Goal: Task Accomplishment & Management: Manage account settings

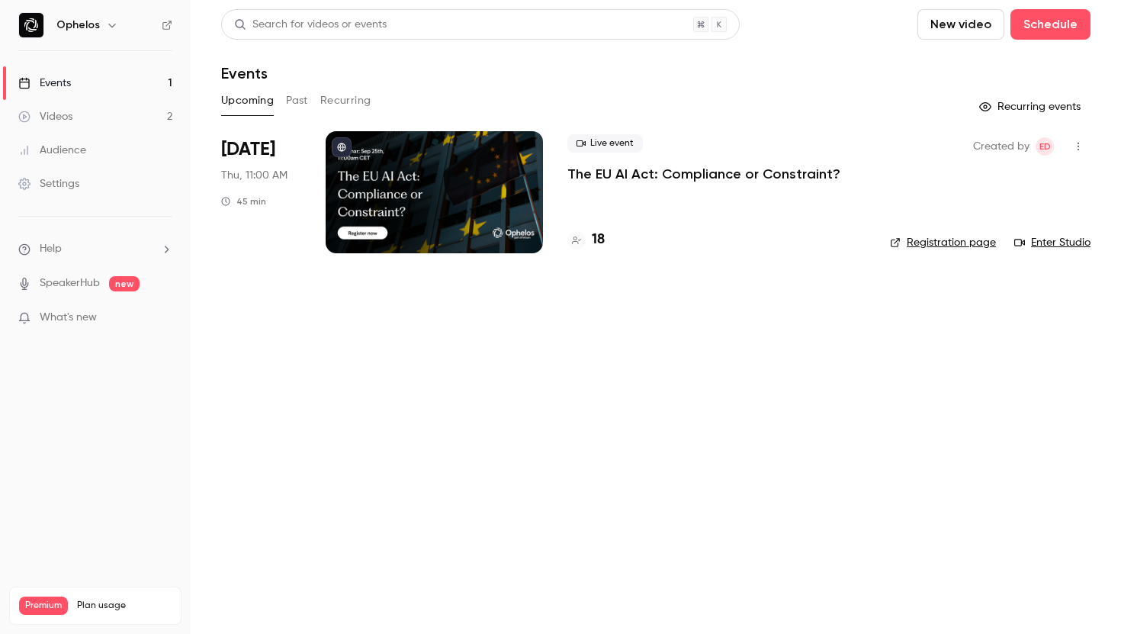
click at [618, 178] on p "The EU AI Act: Compliance or Constraint?" at bounding box center [704, 174] width 273 height 18
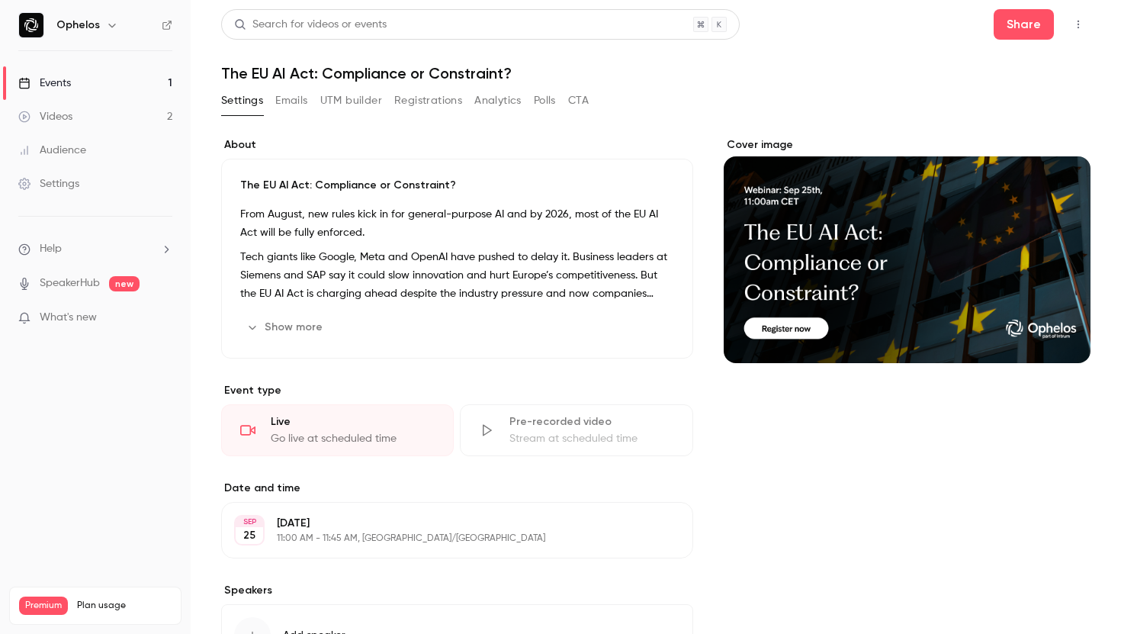
scroll to position [127, 0]
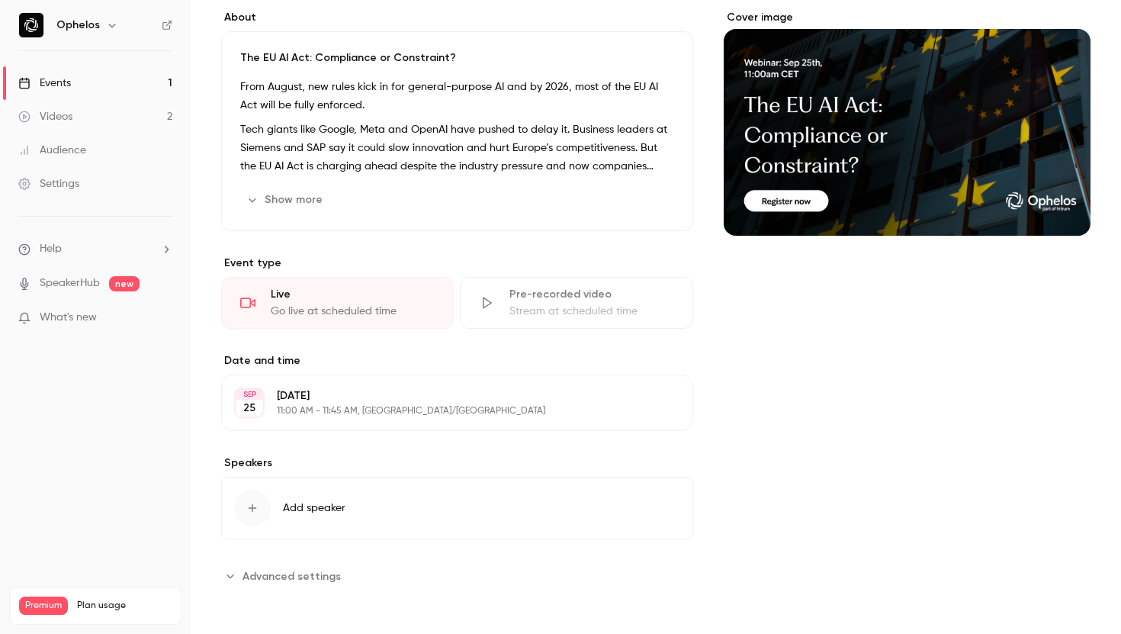
click at [252, 507] on icon "button" at bounding box center [253, 508] width 8 height 8
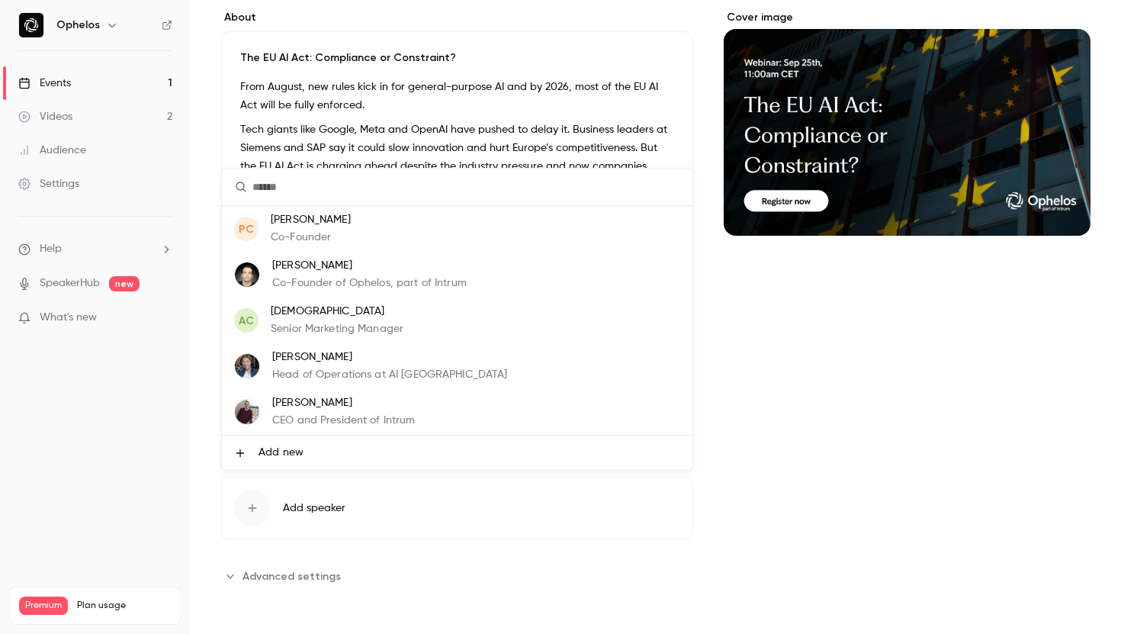
click at [276, 456] on span "Add new" at bounding box center [281, 453] width 45 height 16
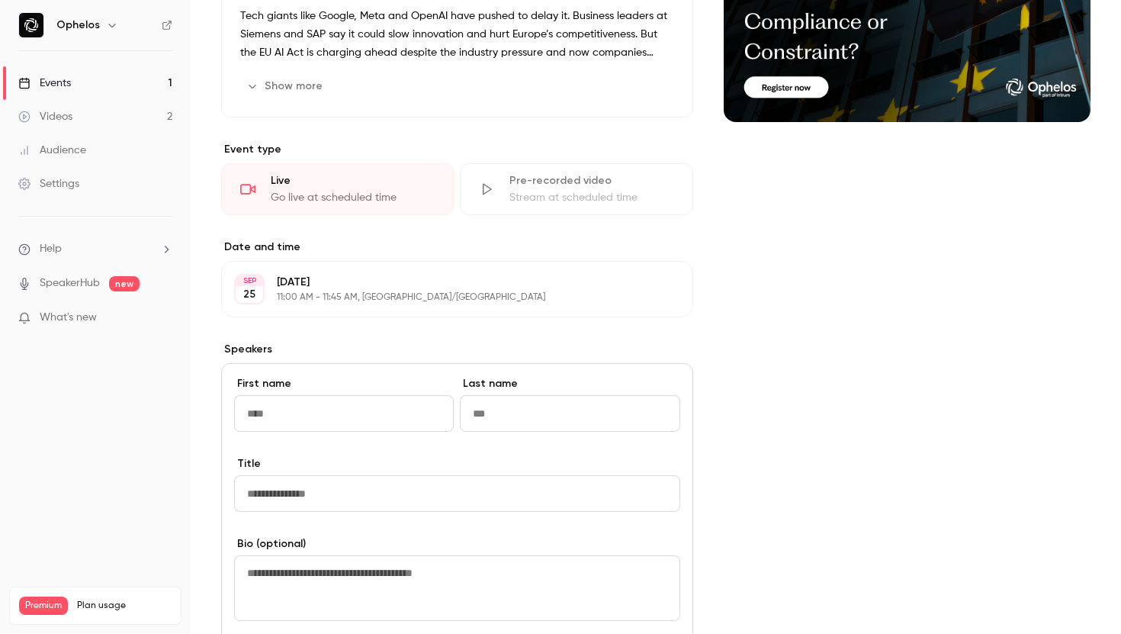
scroll to position [261, 0]
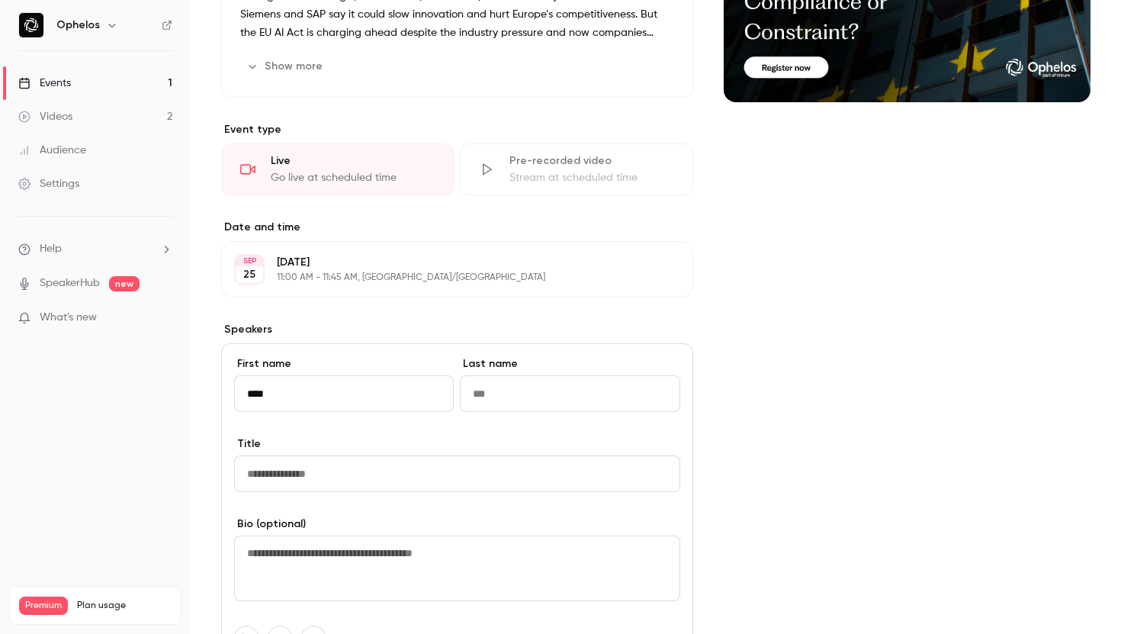
type input "****"
click at [485, 382] on input "Last name" at bounding box center [570, 393] width 220 height 37
type input "*******"
click at [368, 467] on input "Title" at bounding box center [457, 473] width 446 height 37
paste input "**********"
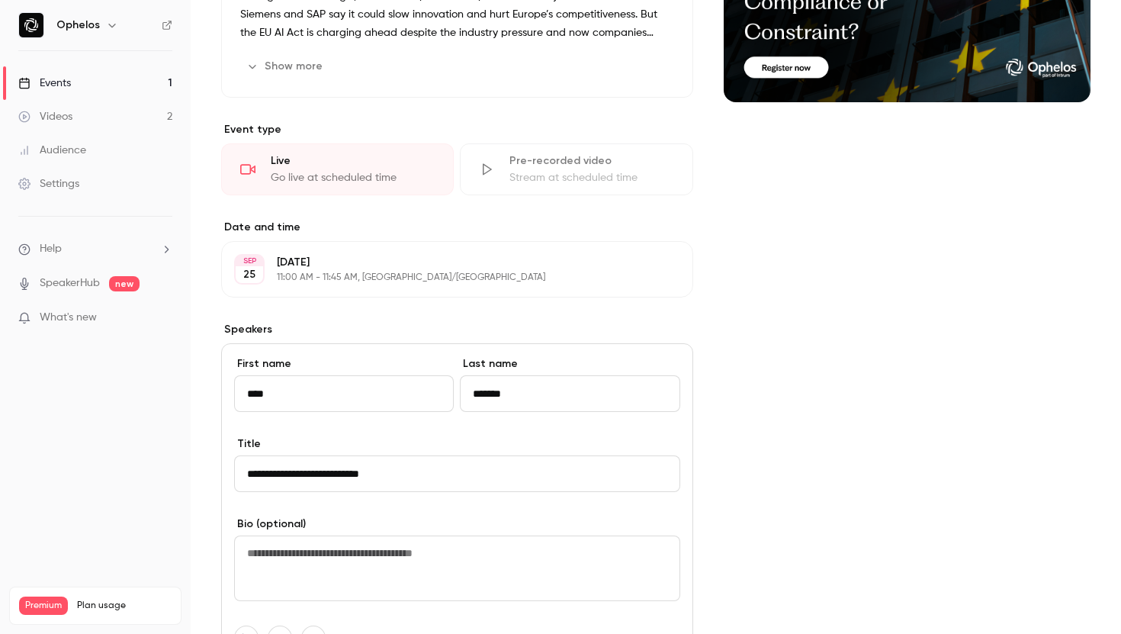
paste input "**********"
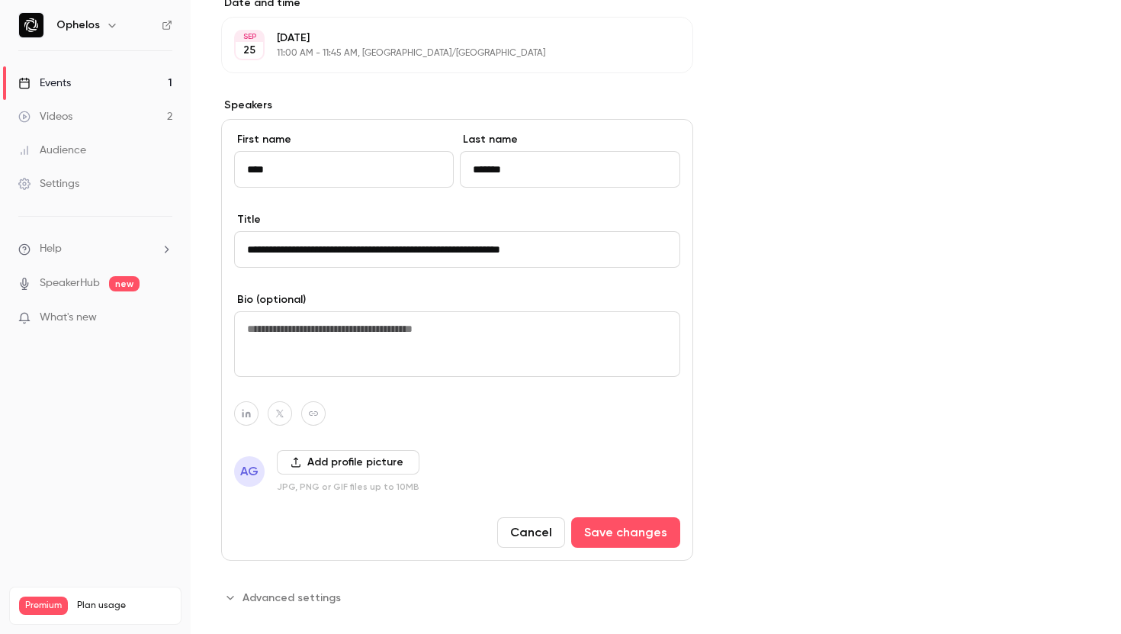
scroll to position [486, 0]
type input "**********"
click at [295, 458] on icon "button" at bounding box center [295, 462] width 9 height 10
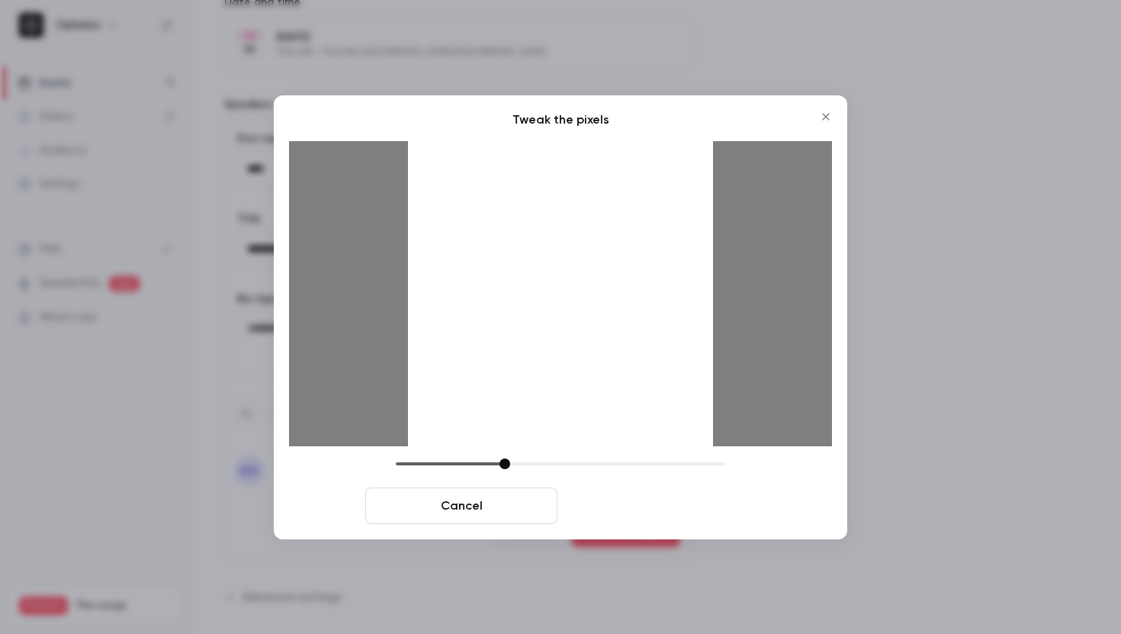
click at [639, 511] on button "Crop and save" at bounding box center [660, 505] width 192 height 37
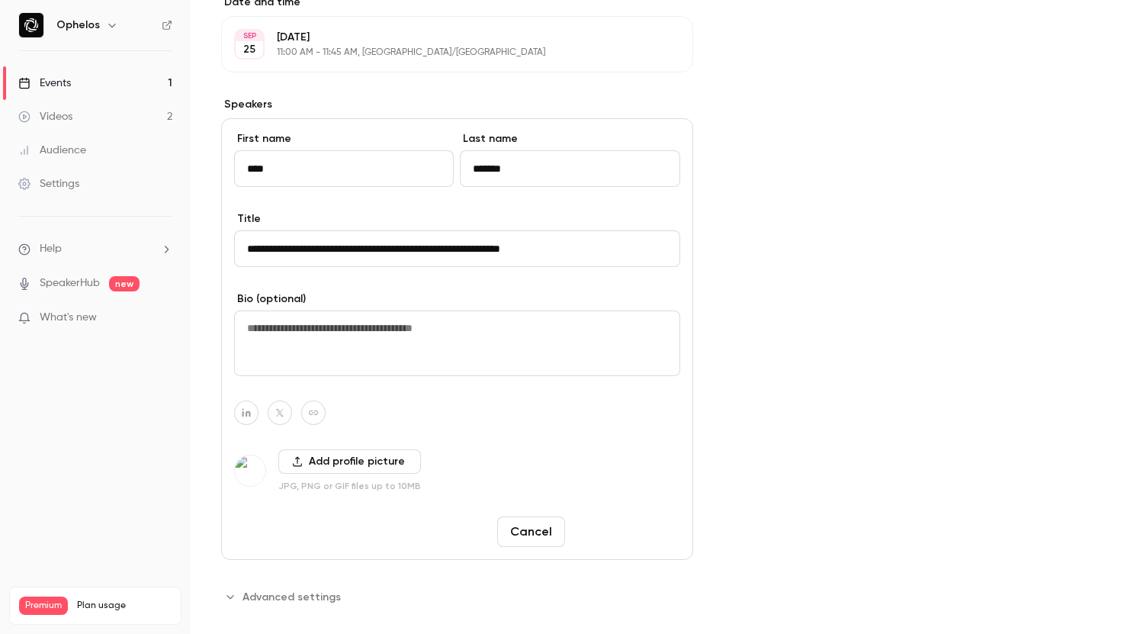
click at [604, 531] on button "Save changes" at bounding box center [625, 531] width 109 height 31
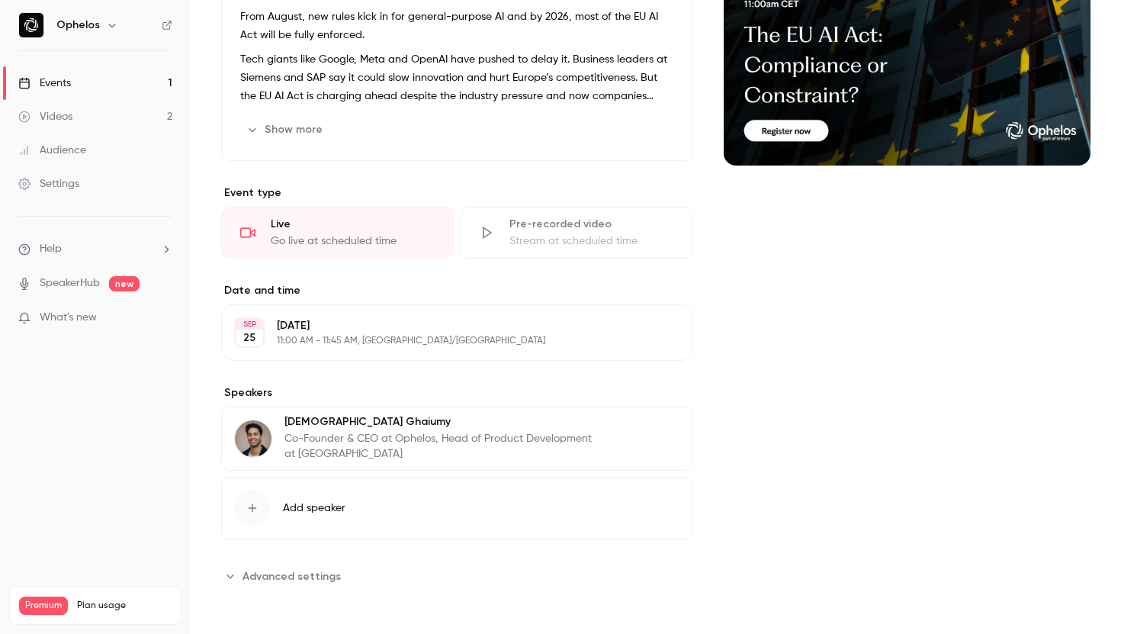
click at [299, 516] on button "Add speaker" at bounding box center [457, 508] width 472 height 63
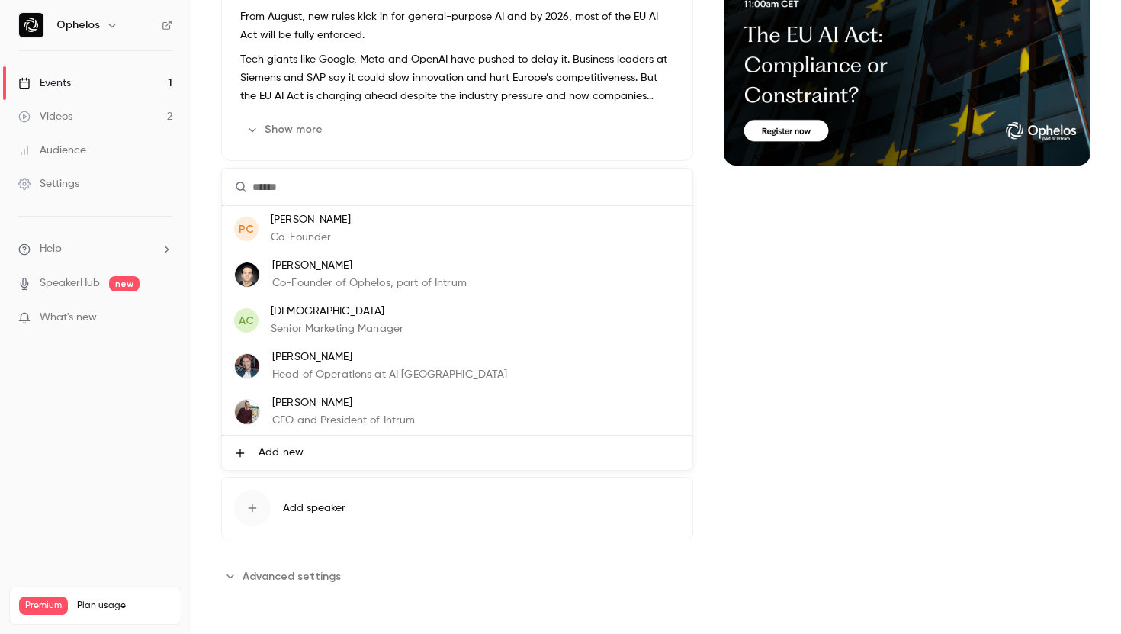
click at [275, 449] on span "Add new" at bounding box center [281, 453] width 45 height 16
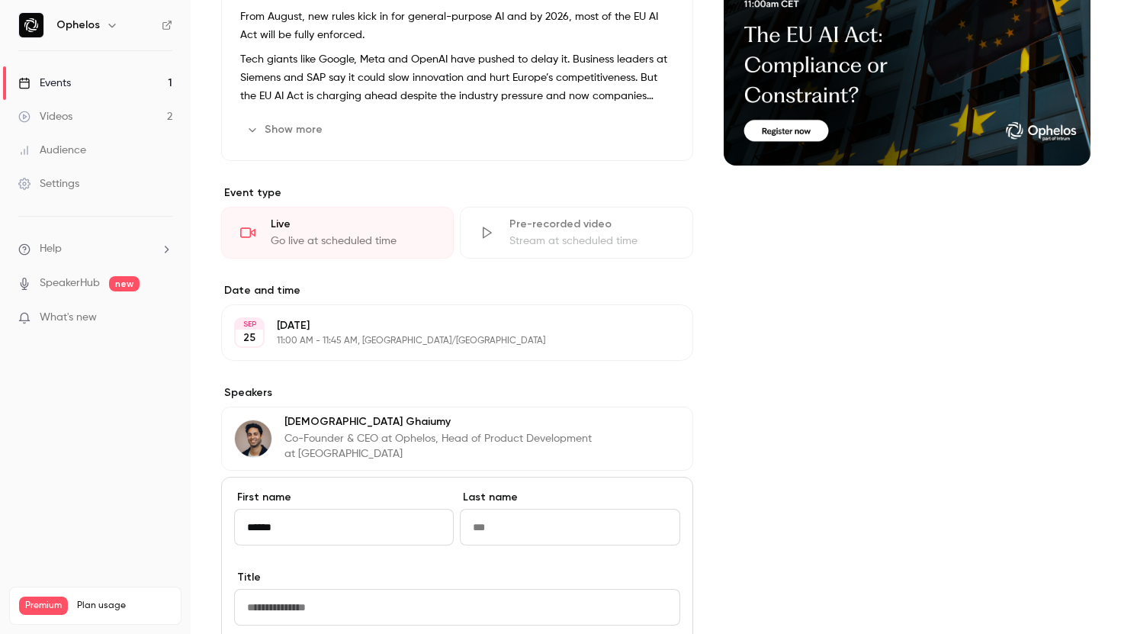
type input "******"
click at [521, 532] on input "Last name" at bounding box center [570, 527] width 220 height 37
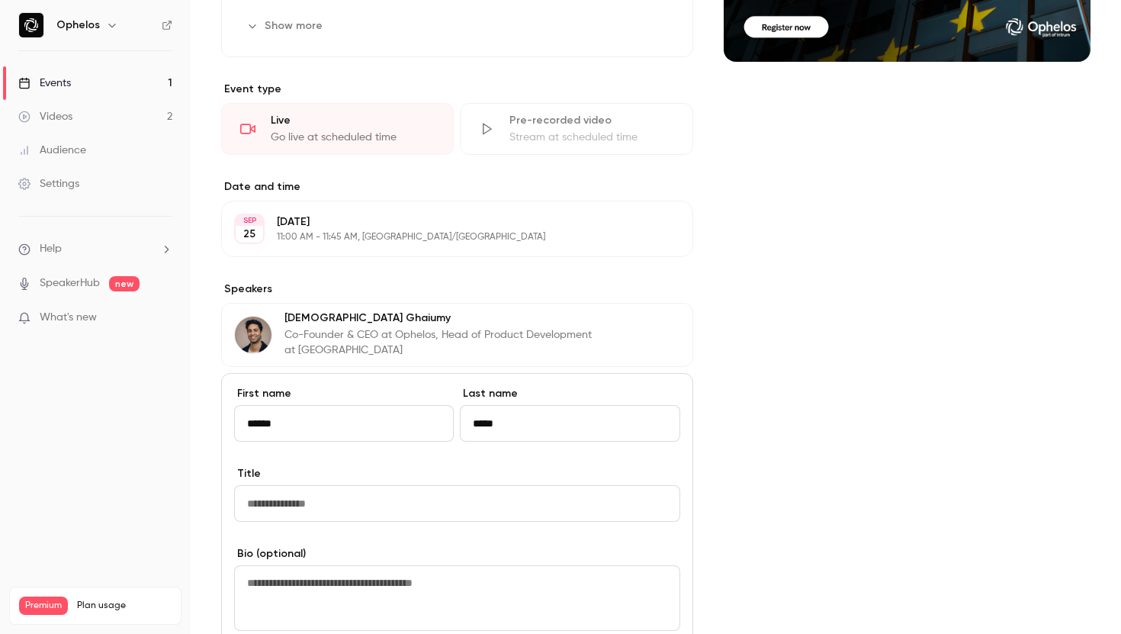
scroll to position [408, 0]
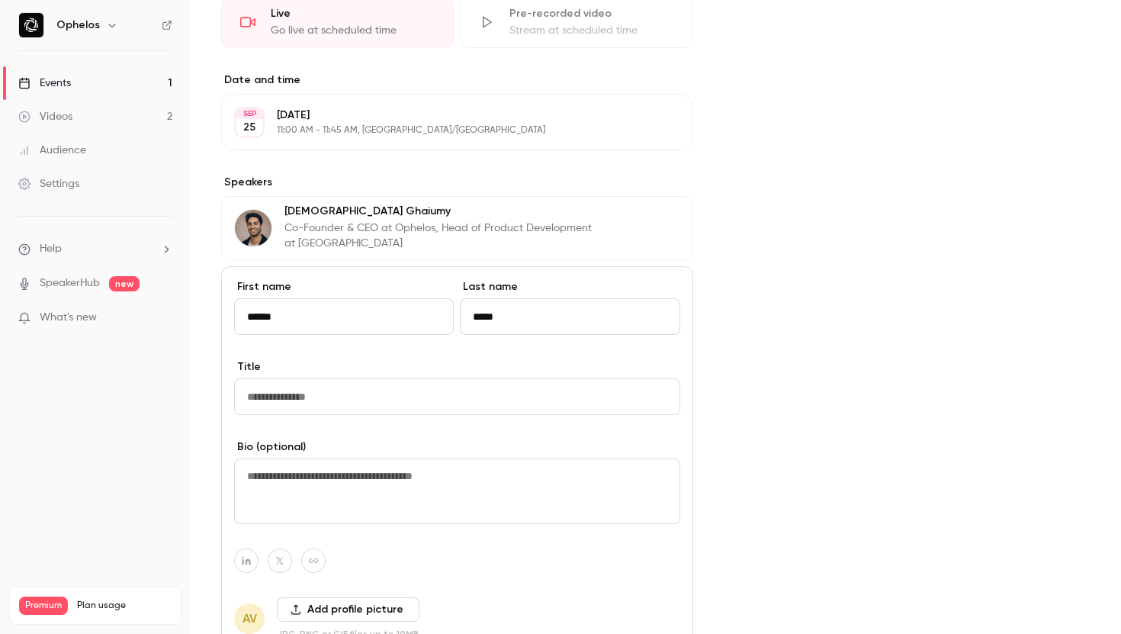
type input "*****"
click at [310, 396] on input "Title" at bounding box center [457, 396] width 446 height 37
click at [319, 399] on input "Title" at bounding box center [457, 396] width 446 height 37
paste input "**********"
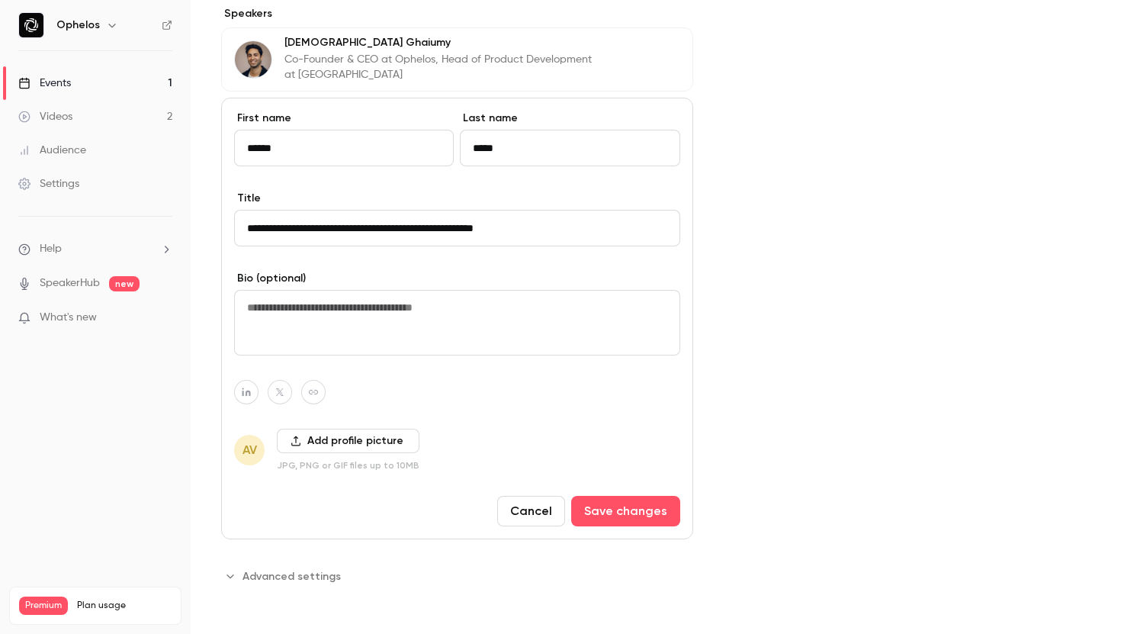
type input "**********"
click at [364, 445] on button "Add profile picture" at bounding box center [348, 441] width 143 height 24
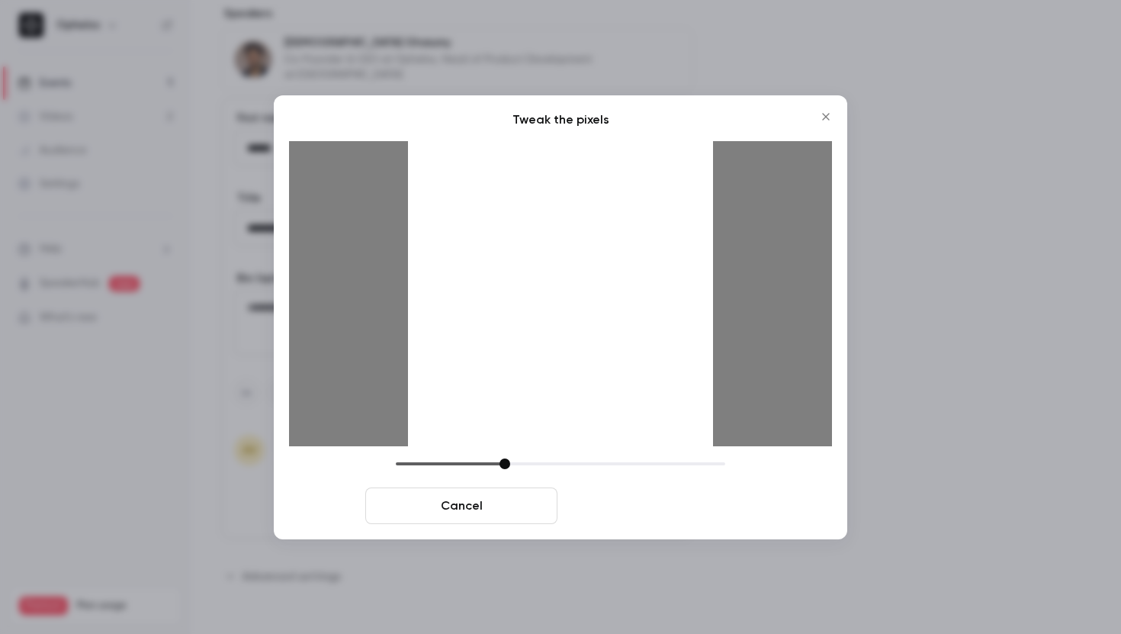
click at [666, 501] on button "Crop and save" at bounding box center [660, 505] width 192 height 37
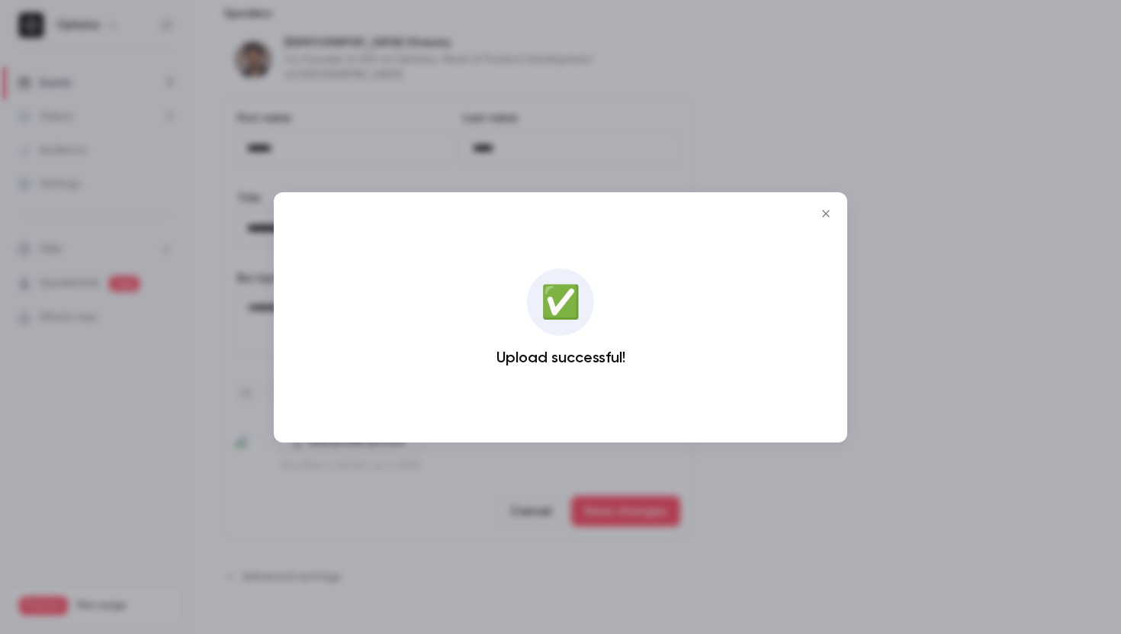
click at [839, 208] on button "Close" at bounding box center [826, 213] width 31 height 31
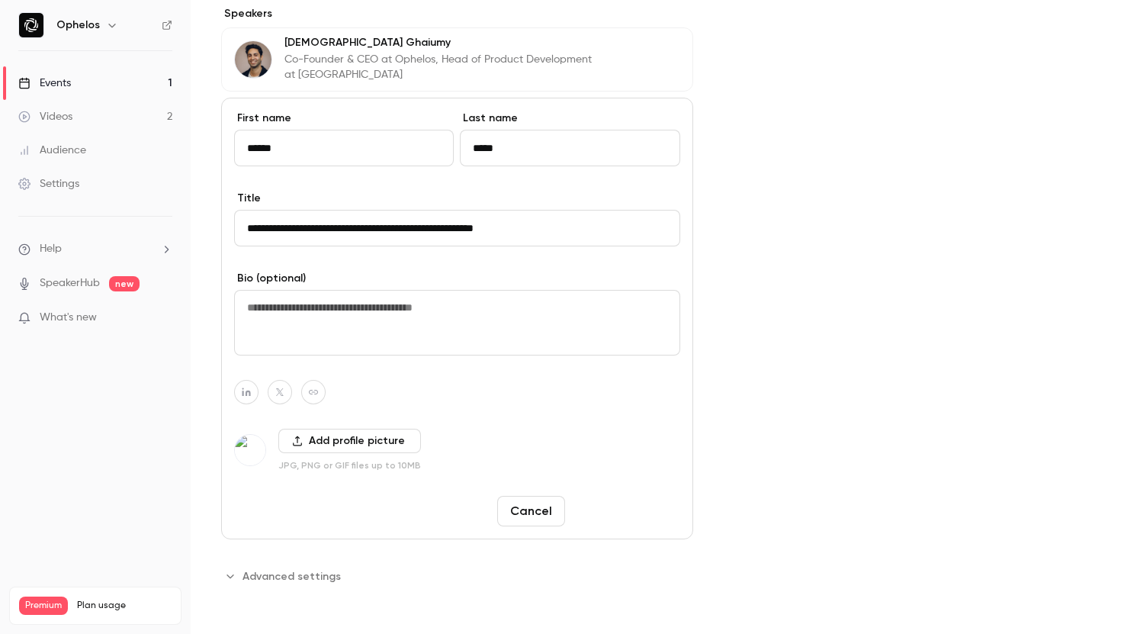
click at [605, 505] on button "Save changes" at bounding box center [625, 511] width 109 height 31
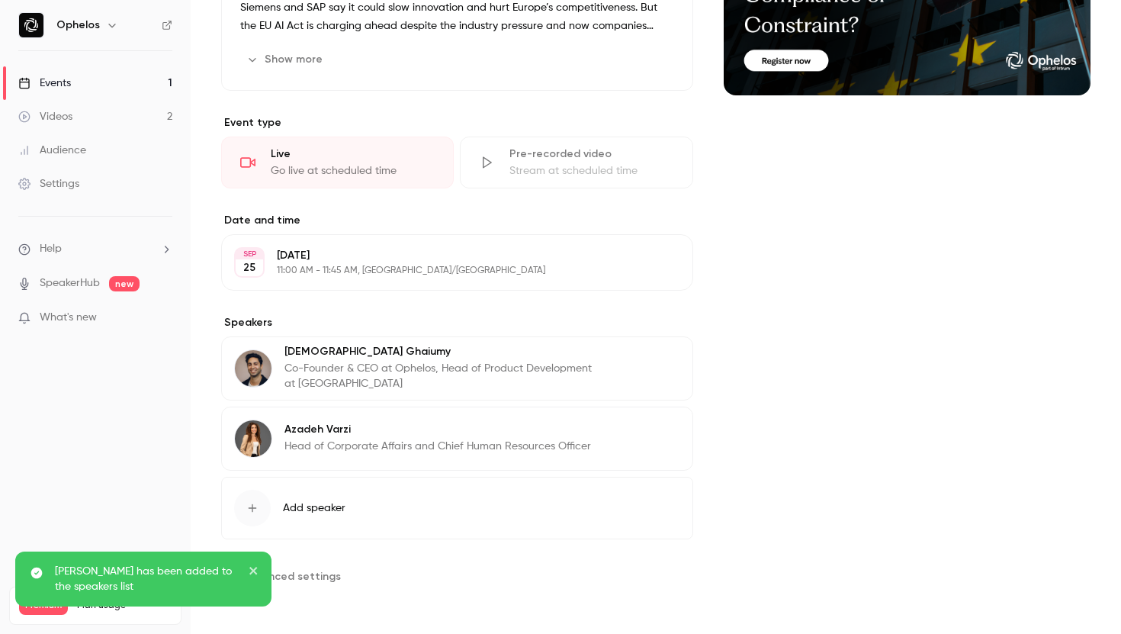
click at [254, 568] on icon "close" at bounding box center [254, 571] width 11 height 12
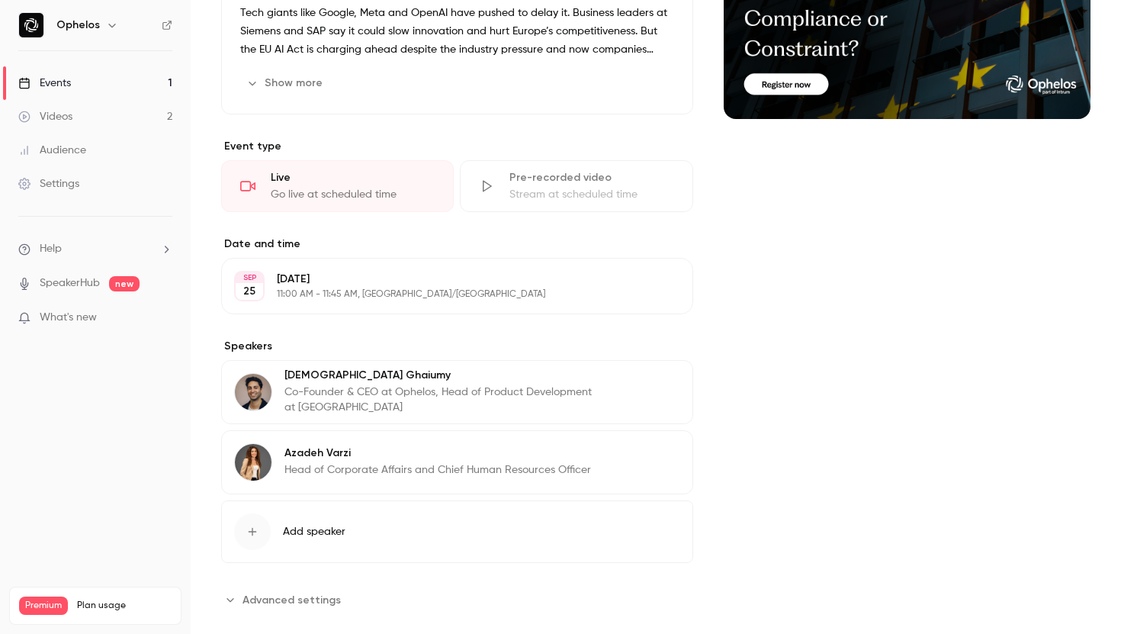
scroll to position [246, 0]
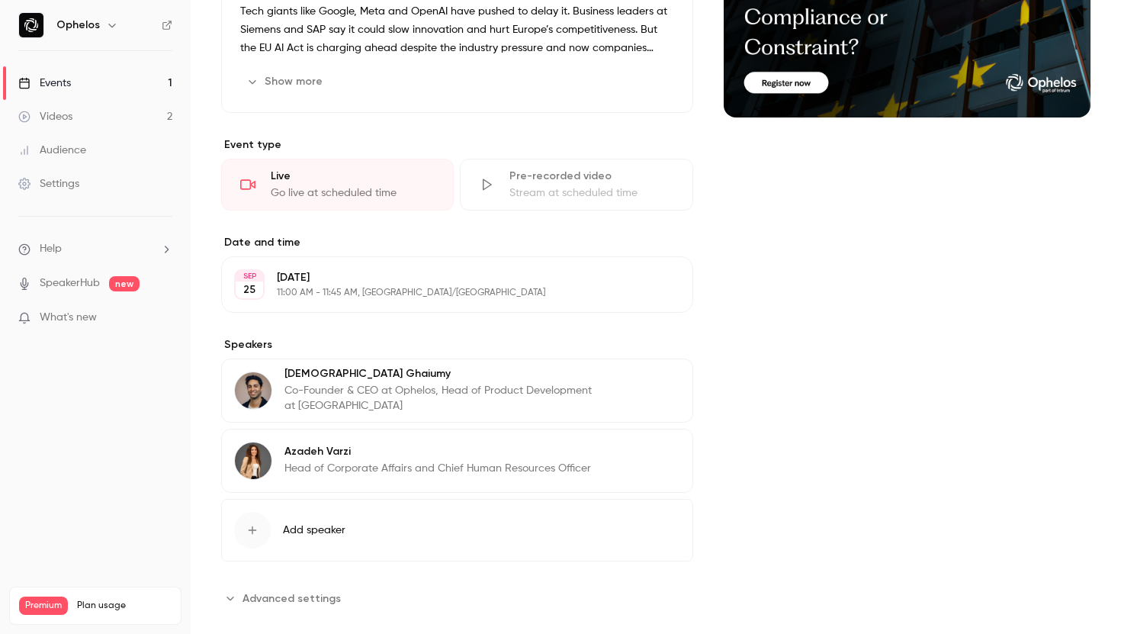
click at [504, 460] on div "[PERSON_NAME] Head of Corporate Affairs and Chief Human Resources Officer" at bounding box center [438, 460] width 307 height 37
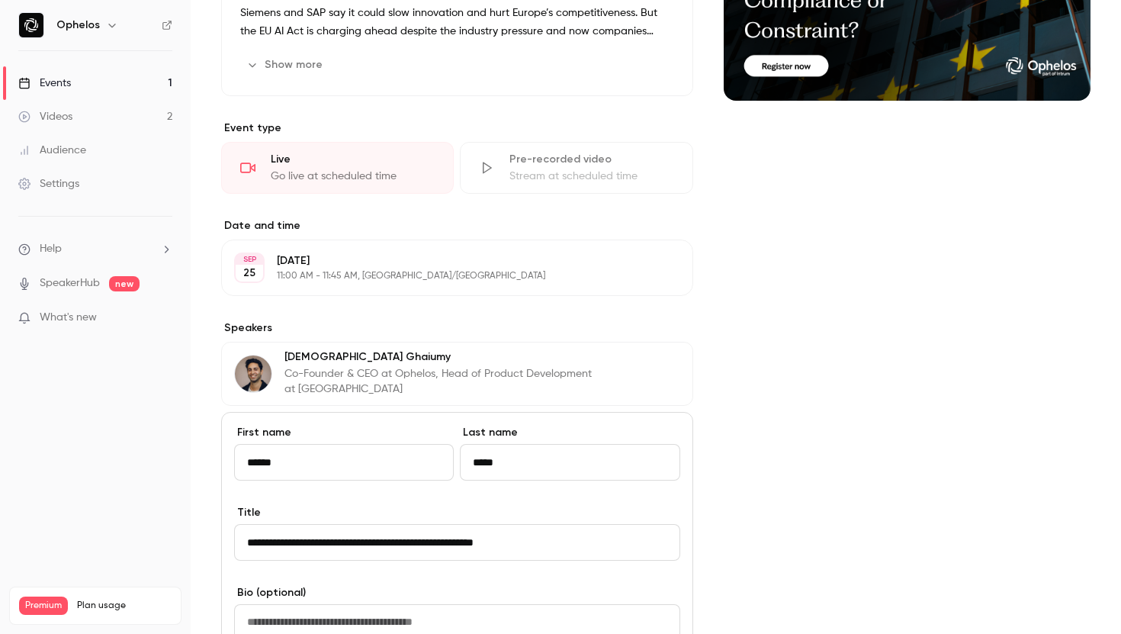
scroll to position [263, 0]
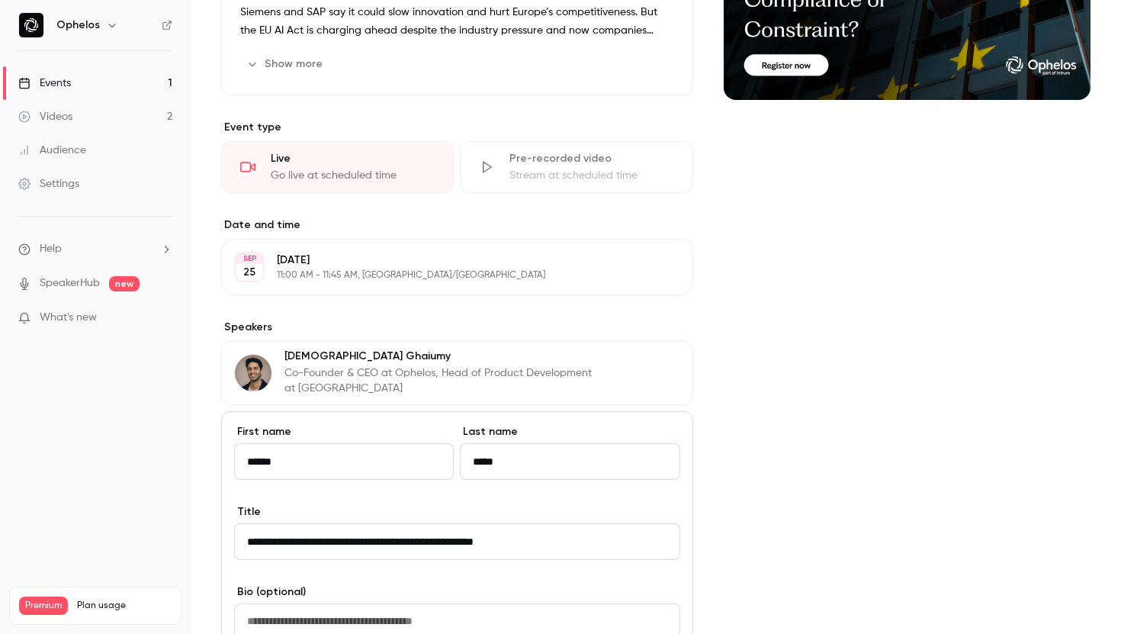
click at [555, 549] on input "**********" at bounding box center [457, 541] width 446 height 37
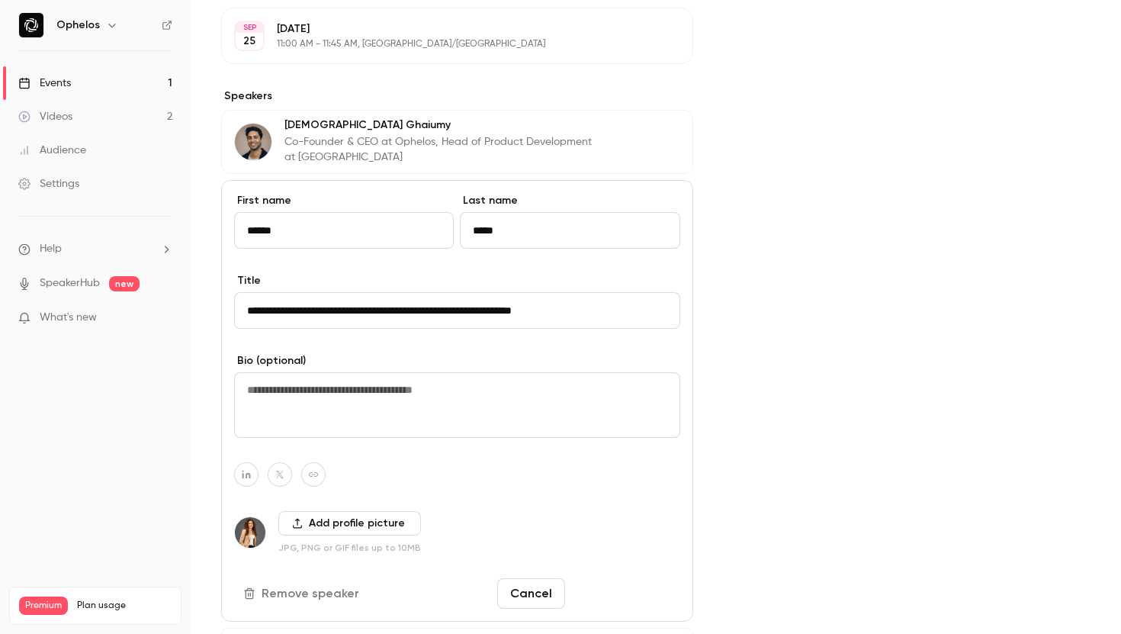
type input "**********"
click at [633, 584] on button "Save changes" at bounding box center [625, 593] width 109 height 31
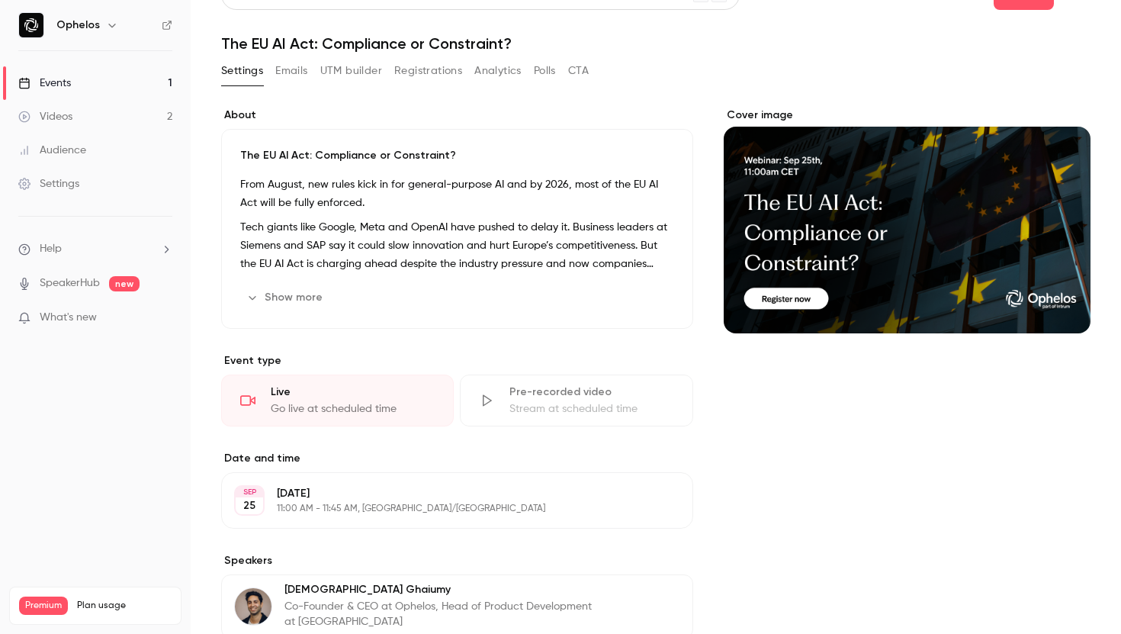
scroll to position [0, 0]
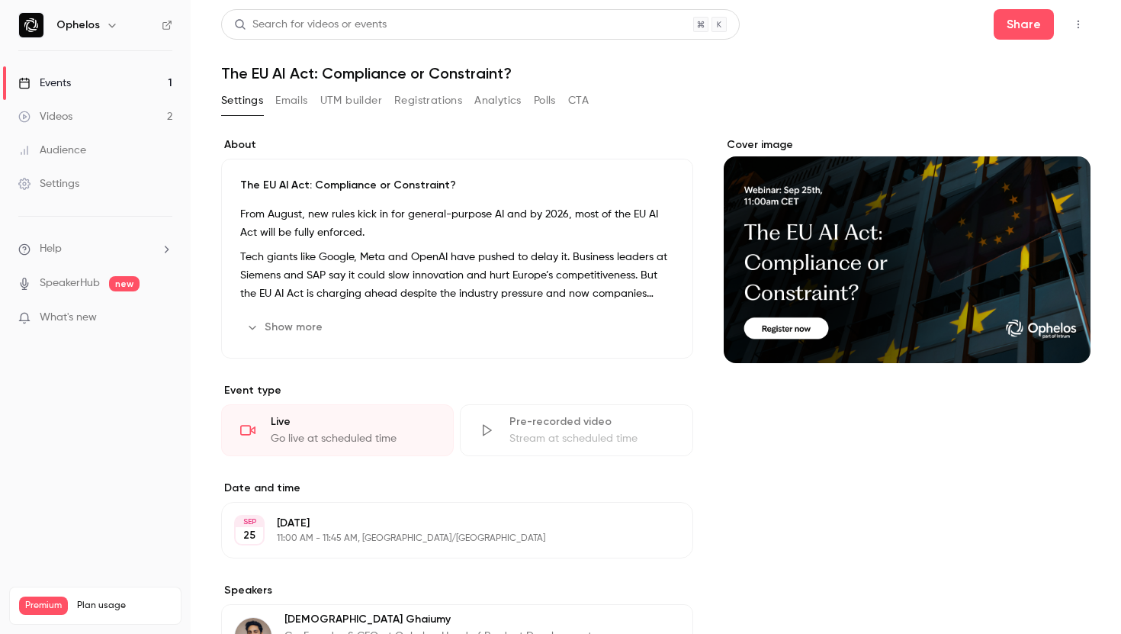
click at [315, 327] on button "Show more" at bounding box center [286, 327] width 92 height 24
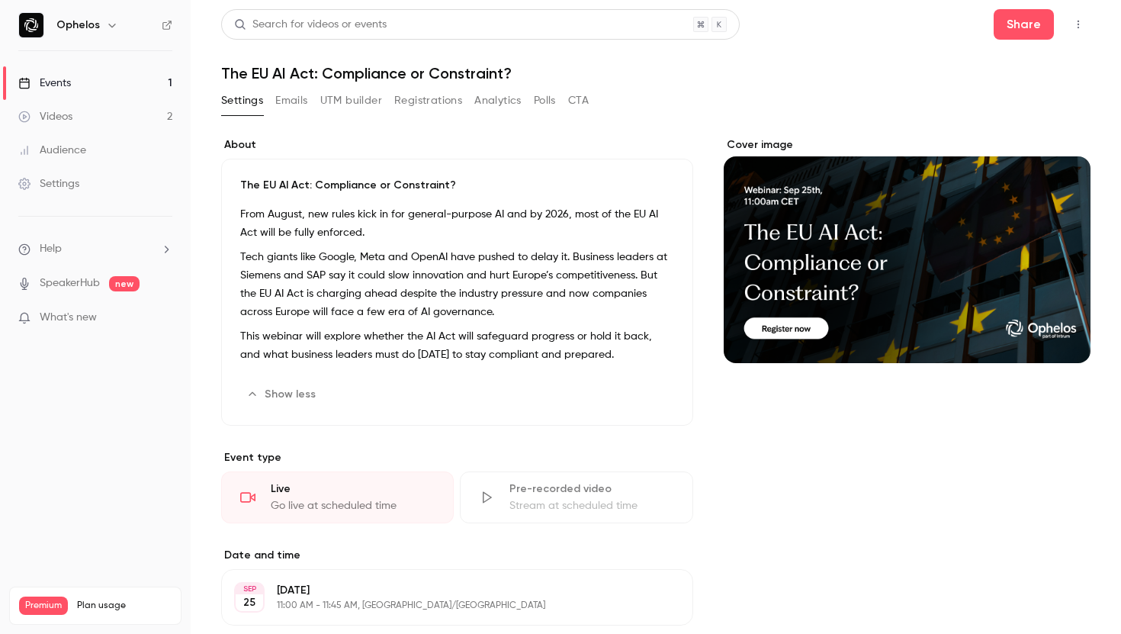
click at [282, 109] on button "Emails" at bounding box center [291, 100] width 32 height 24
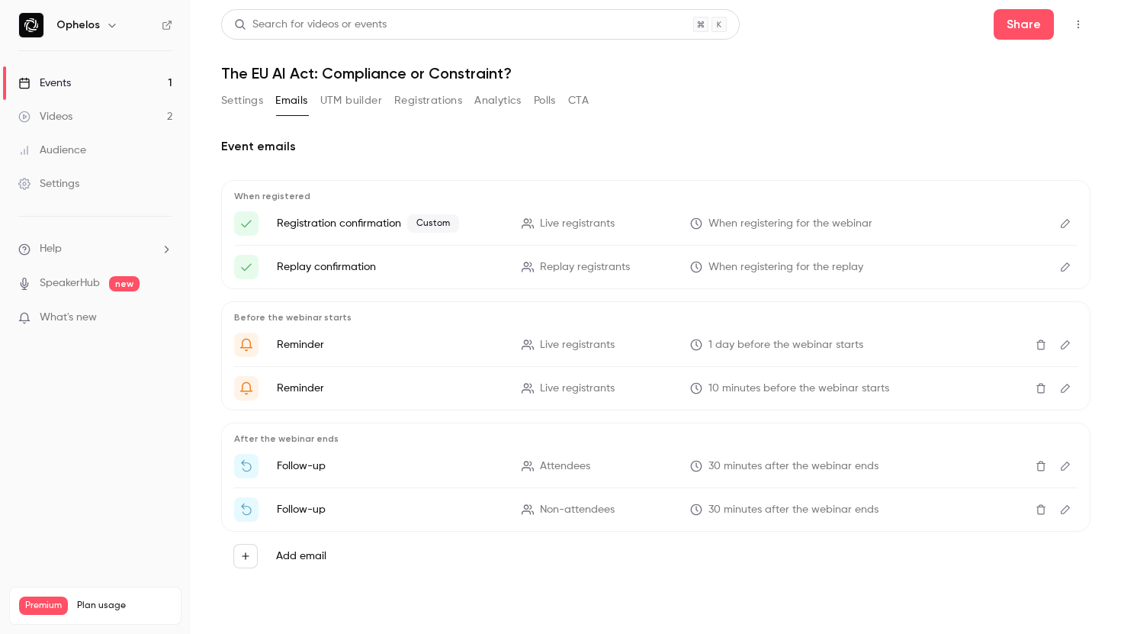
click at [361, 107] on button "UTM builder" at bounding box center [351, 100] width 62 height 24
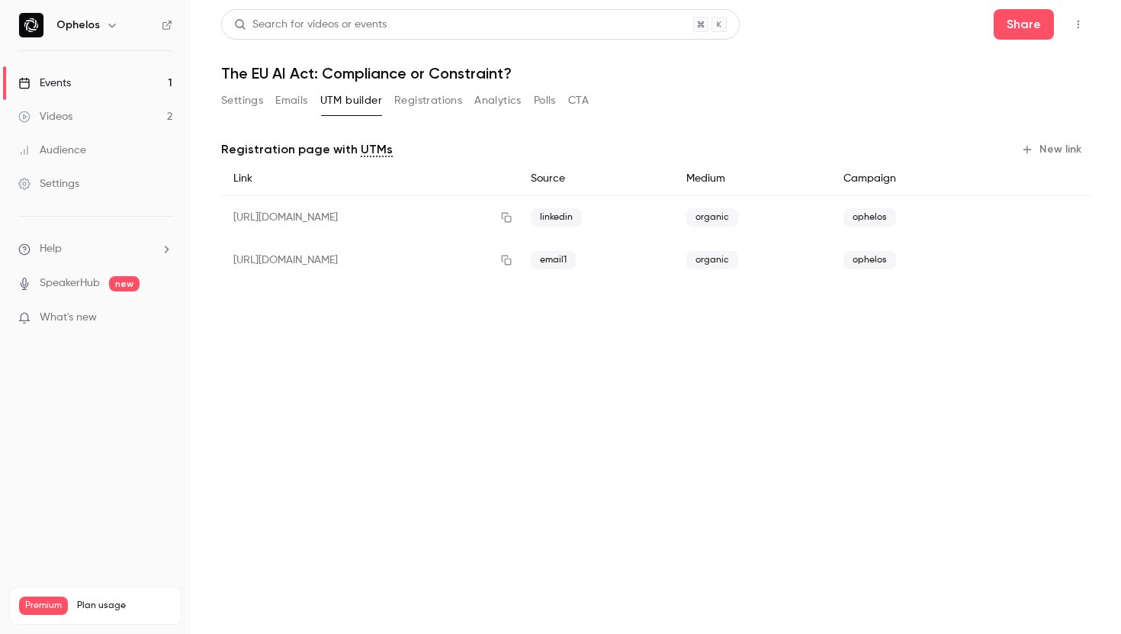
click at [430, 103] on button "Registrations" at bounding box center [428, 100] width 68 height 24
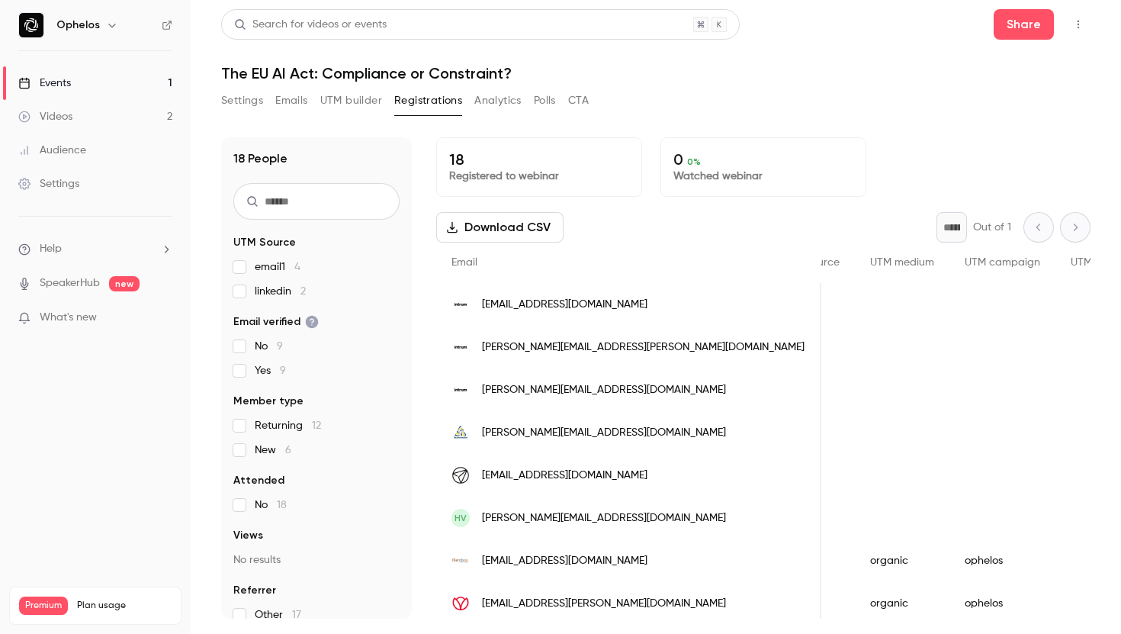
click at [240, 104] on button "Settings" at bounding box center [242, 100] width 42 height 24
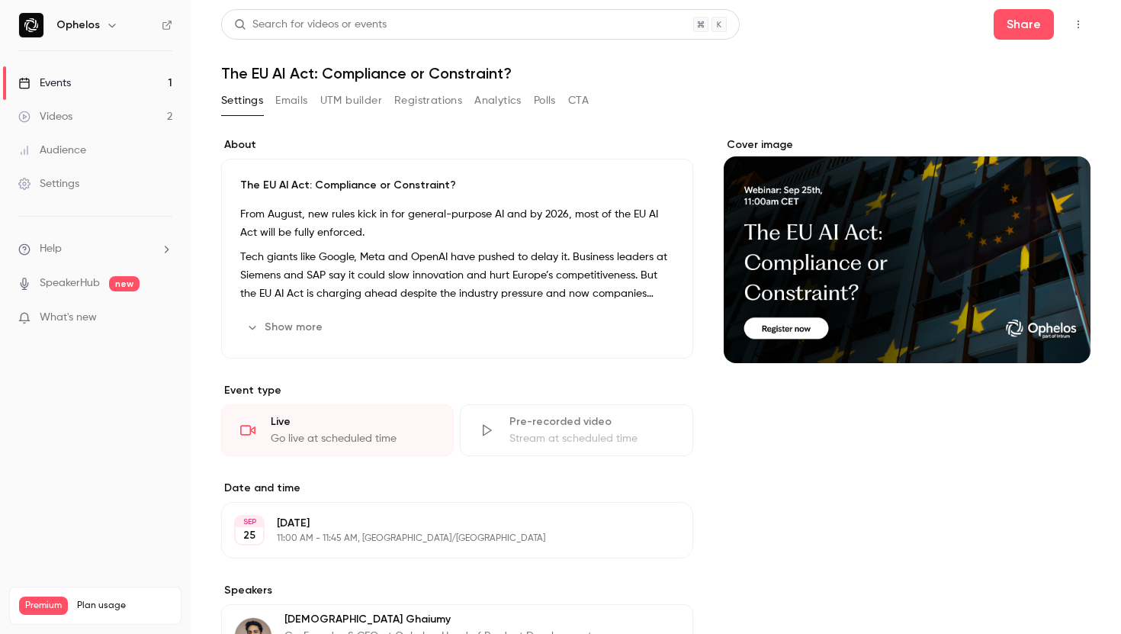
scroll to position [268, 0]
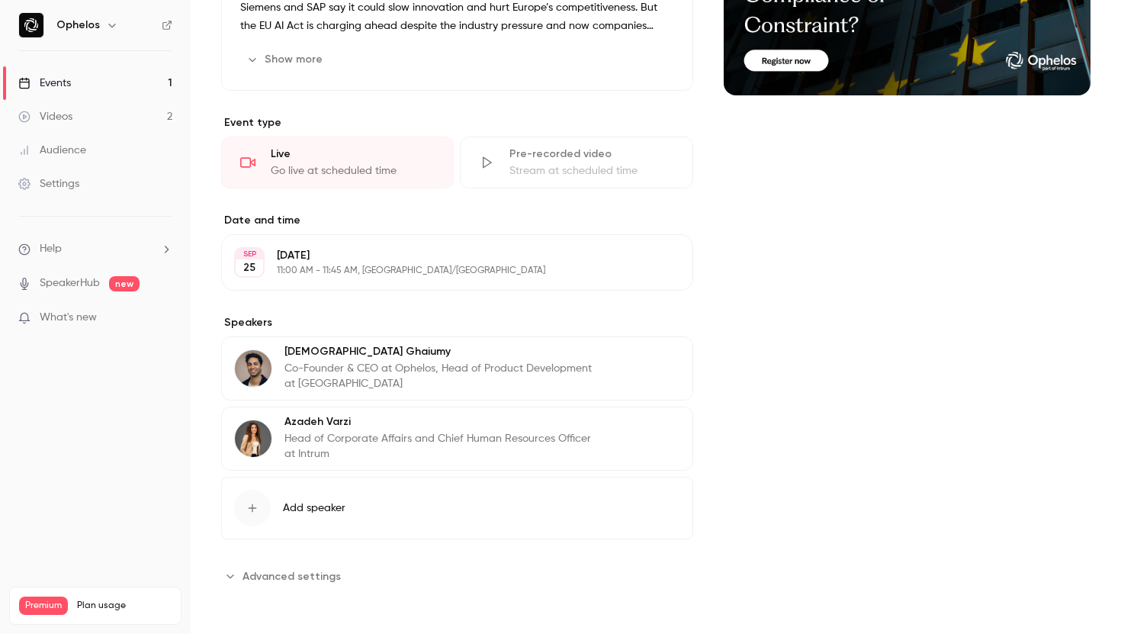
click at [343, 372] on p "Co-Founder & CEO at Ophelos, Head of Product Development at [GEOGRAPHIC_DATA]" at bounding box center [440, 376] width 310 height 31
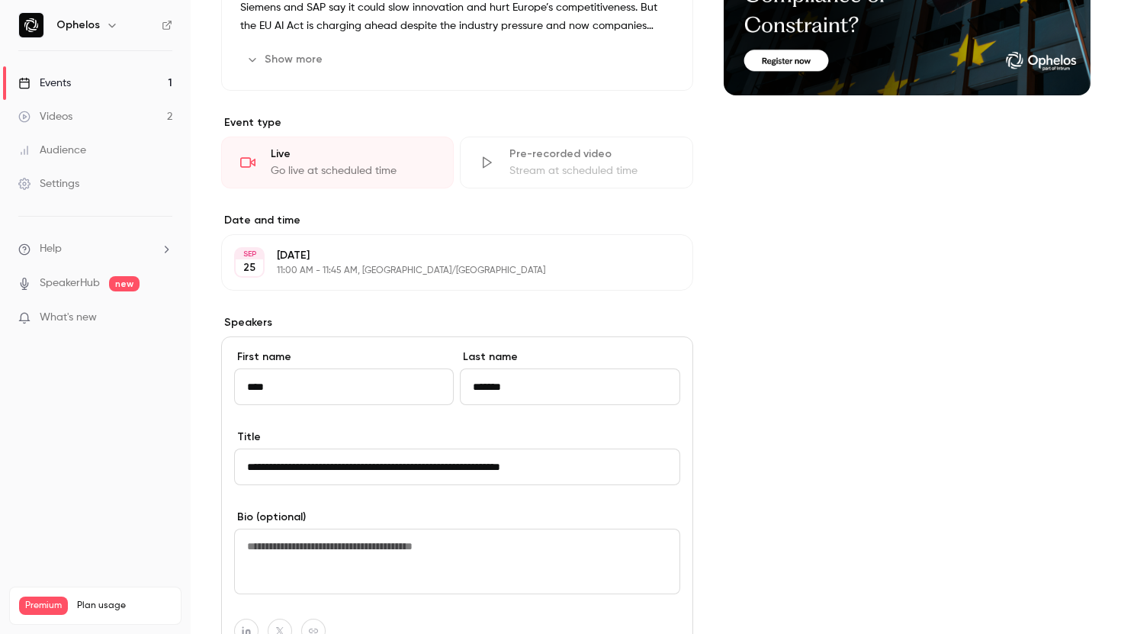
drag, startPoint x: 628, startPoint y: 471, endPoint x: 191, endPoint y: 466, distance: 437.2
click at [191, 466] on main "Search for videos or events Share The EU AI Act: Compliance or Constraint? Sett…" at bounding box center [656, 317] width 931 height 634
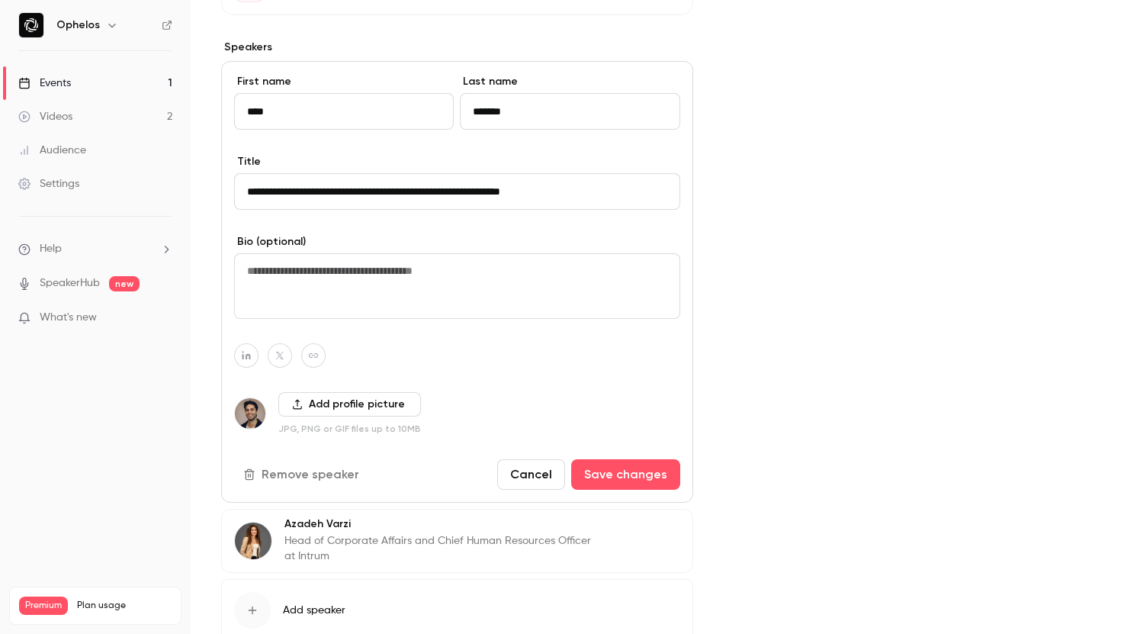
scroll to position [561, 0]
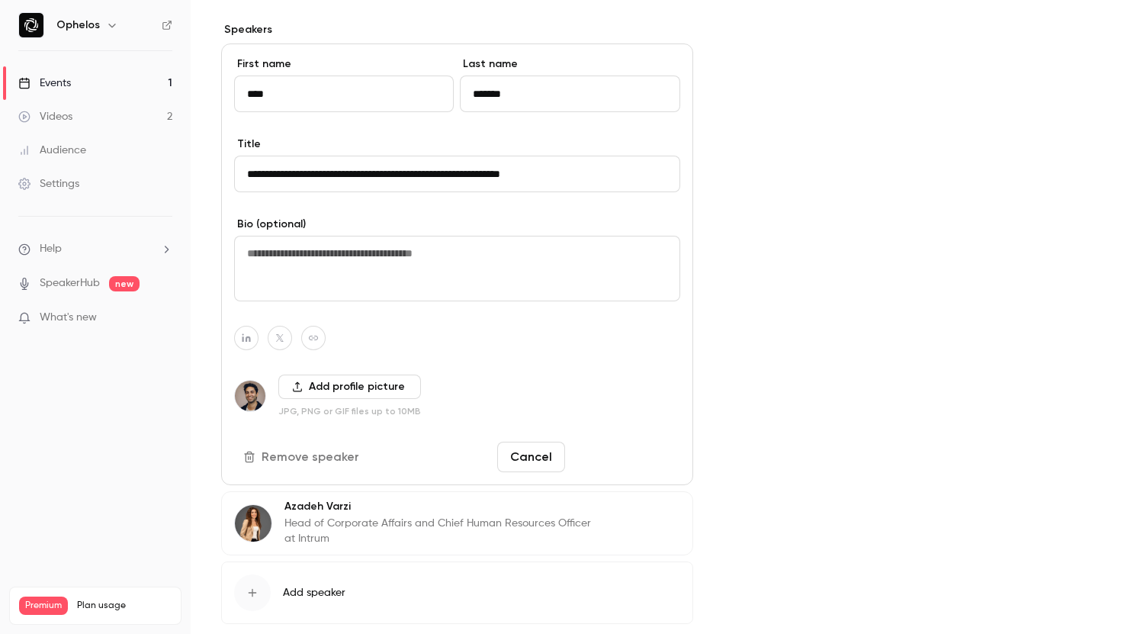
click at [613, 460] on button "Save changes" at bounding box center [625, 457] width 109 height 31
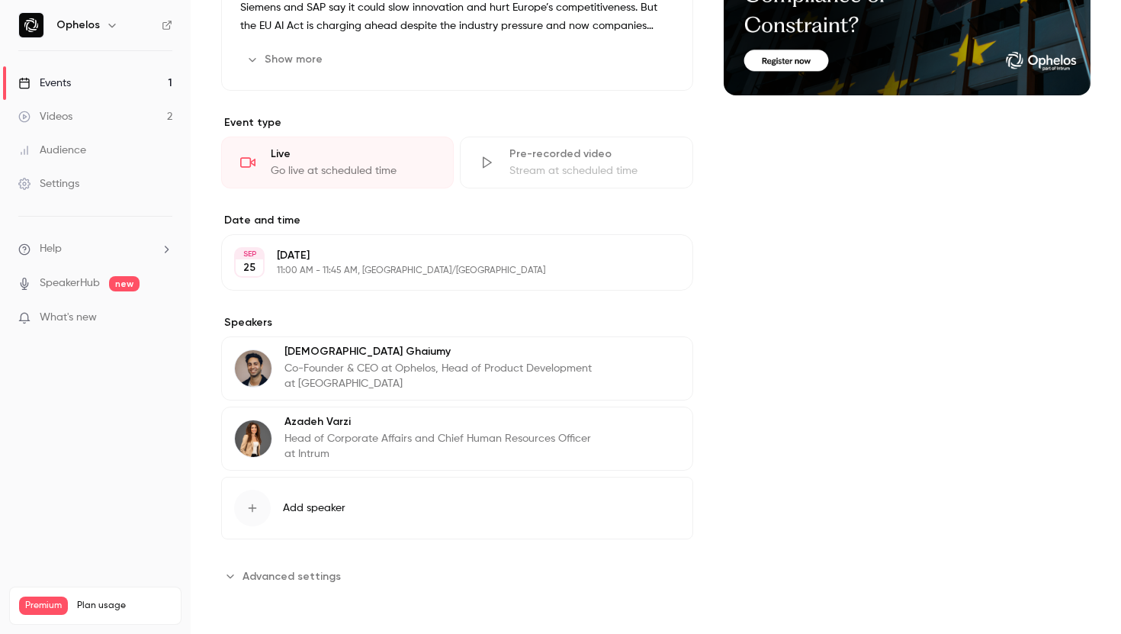
scroll to position [268, 0]
click at [646, 430] on button "Edit" at bounding box center [653, 432] width 56 height 24
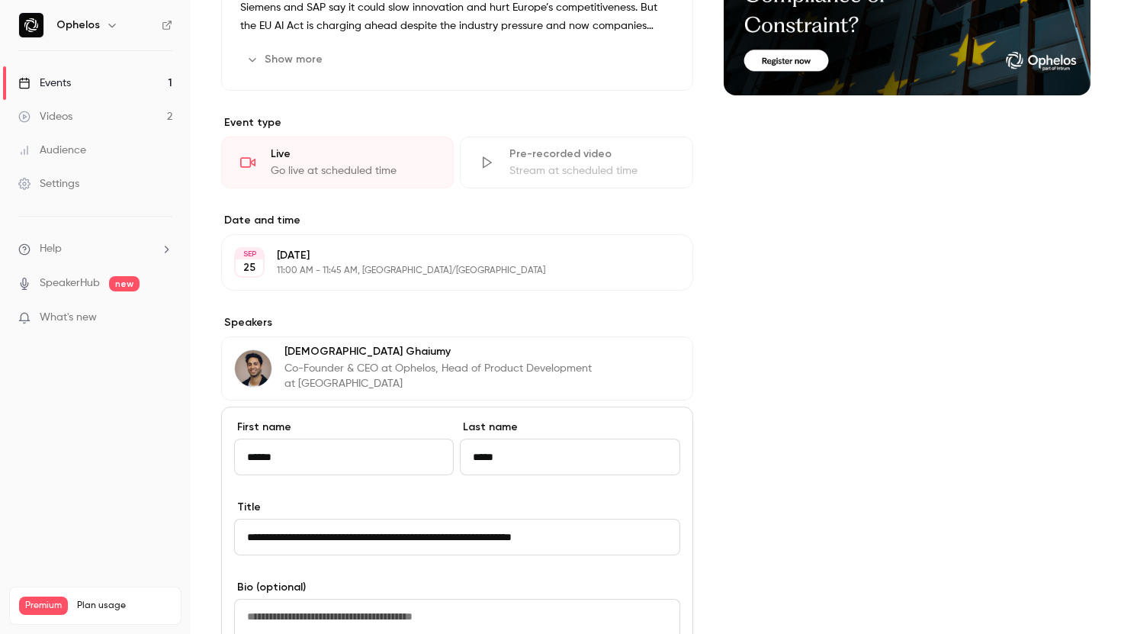
drag, startPoint x: 611, startPoint y: 548, endPoint x: 164, endPoint y: 532, distance: 447.3
click at [164, 532] on div "Ophelos Events 1 Videos 2 Audience Settings Help SpeakerHub new What's new Prem…" at bounding box center [560, 317] width 1121 height 634
click at [787, 368] on div "Cover image" at bounding box center [907, 418] width 367 height 1096
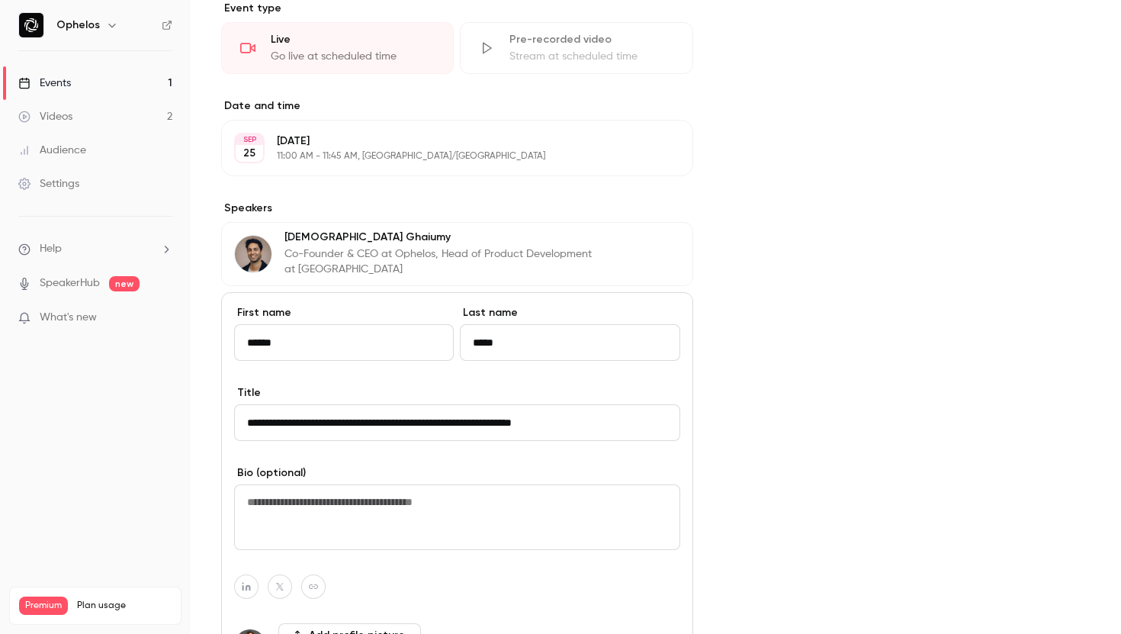
scroll to position [448, 0]
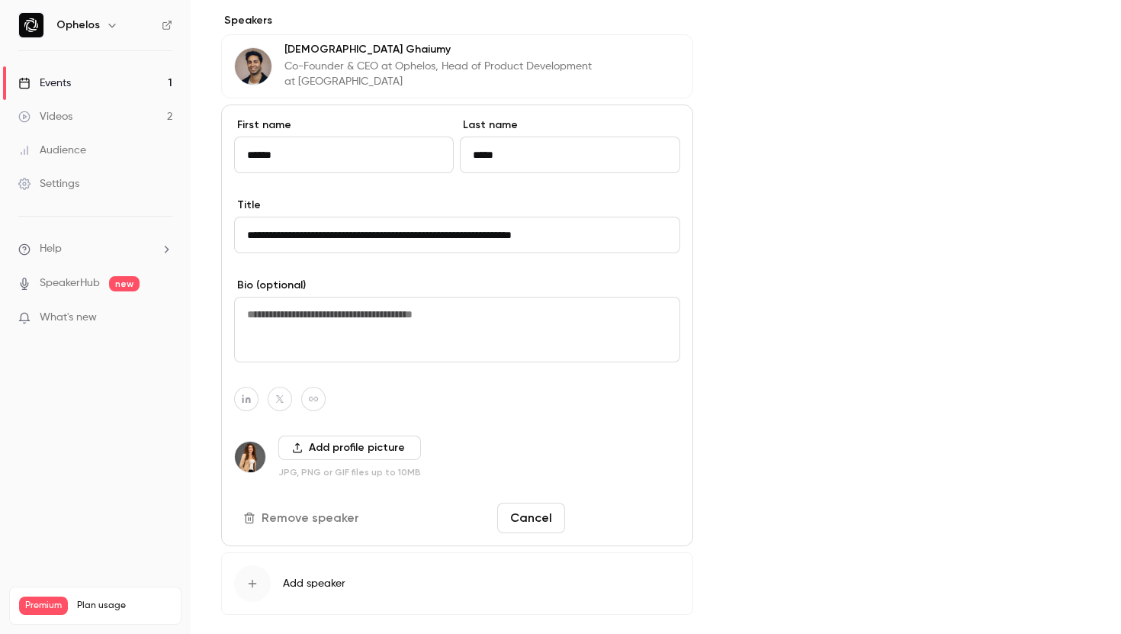
click at [609, 525] on button "Save changes" at bounding box center [625, 518] width 109 height 31
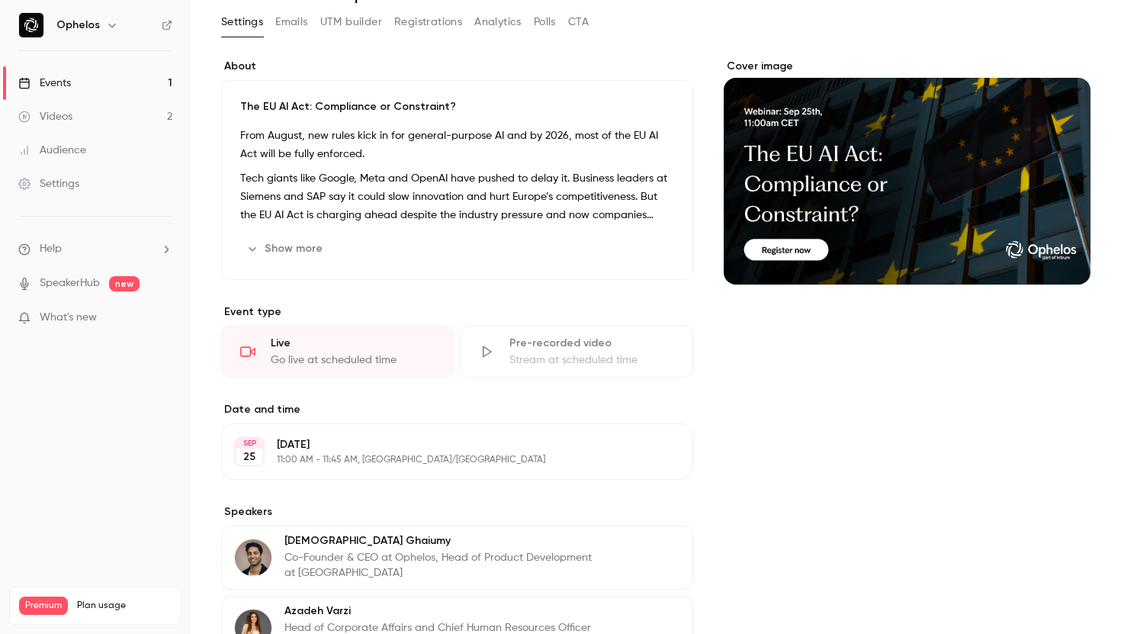
scroll to position [0, 0]
